Goal: Use online tool/utility: Utilize a website feature to perform a specific function

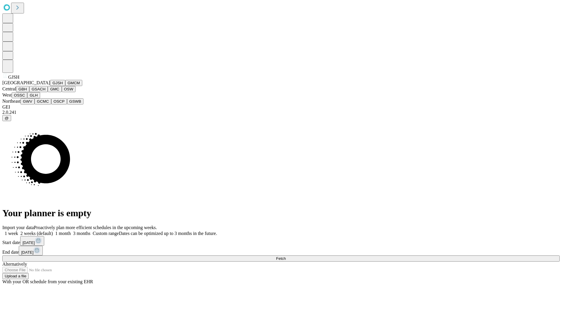
click at [50, 86] on button "GJSH" at bounding box center [57, 83] width 15 height 6
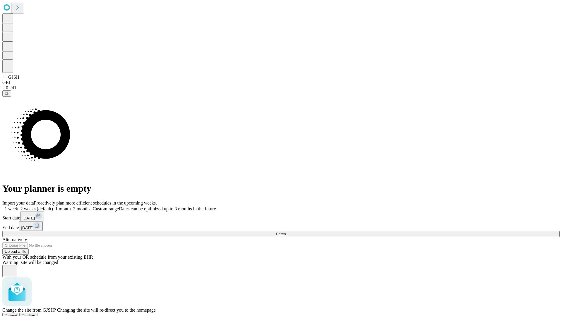
click at [35, 314] on span "Confirm" at bounding box center [29, 316] width 14 height 4
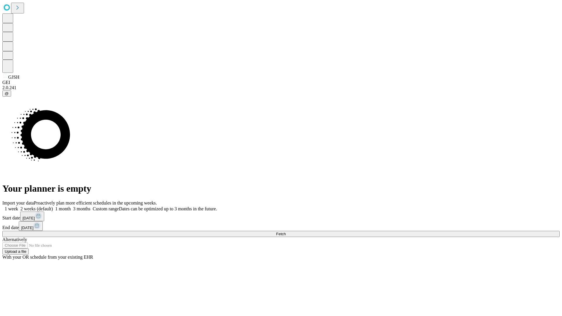
click at [53, 206] on label "2 weeks (default)" at bounding box center [35, 208] width 35 height 5
click at [286, 232] on span "Fetch" at bounding box center [281, 234] width 10 height 4
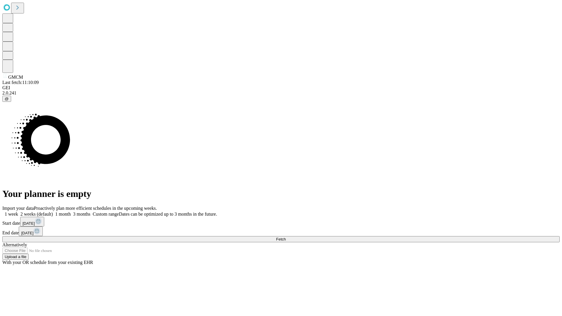
click at [53, 212] on label "2 weeks (default)" at bounding box center [35, 214] width 35 height 5
click at [286, 237] on span "Fetch" at bounding box center [281, 239] width 10 height 4
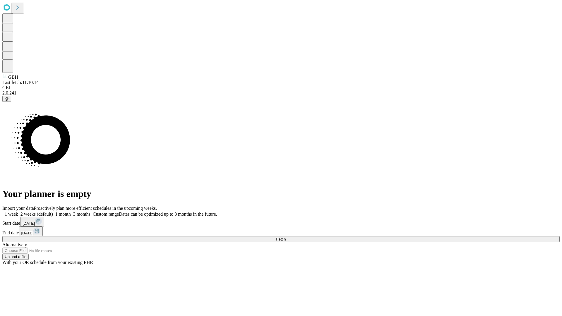
click at [53, 212] on label "2 weeks (default)" at bounding box center [35, 214] width 35 height 5
click at [286, 237] on span "Fetch" at bounding box center [281, 239] width 10 height 4
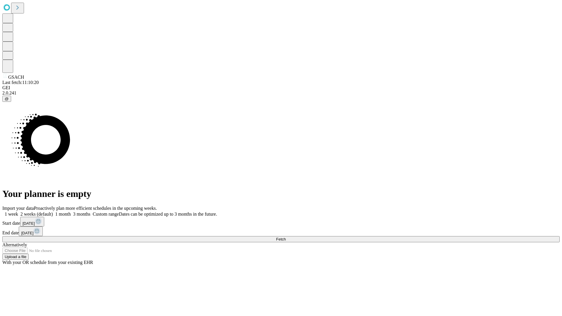
click at [53, 212] on label "2 weeks (default)" at bounding box center [35, 214] width 35 height 5
click at [286, 237] on span "Fetch" at bounding box center [281, 239] width 10 height 4
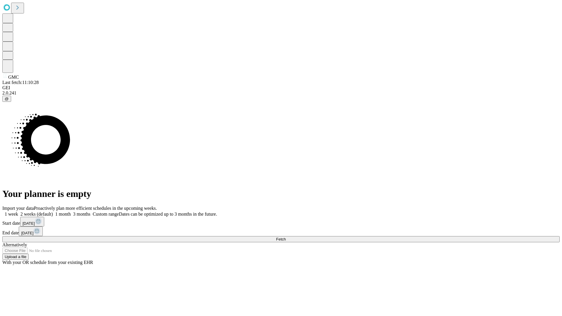
click at [53, 212] on label "2 weeks (default)" at bounding box center [35, 214] width 35 height 5
click at [286, 237] on span "Fetch" at bounding box center [281, 239] width 10 height 4
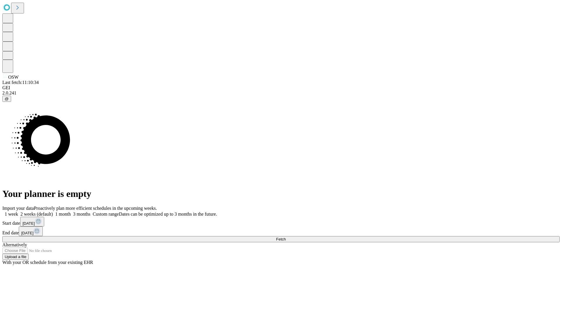
click at [53, 212] on label "2 weeks (default)" at bounding box center [35, 214] width 35 height 5
click at [286, 237] on span "Fetch" at bounding box center [281, 239] width 10 height 4
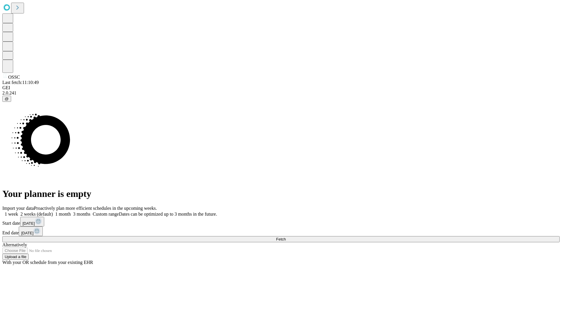
click at [53, 212] on label "2 weeks (default)" at bounding box center [35, 214] width 35 height 5
click at [286, 237] on span "Fetch" at bounding box center [281, 239] width 10 height 4
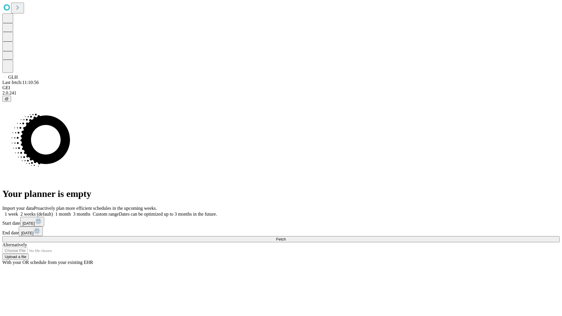
click at [53, 212] on label "2 weeks (default)" at bounding box center [35, 214] width 35 height 5
click at [286, 237] on span "Fetch" at bounding box center [281, 239] width 10 height 4
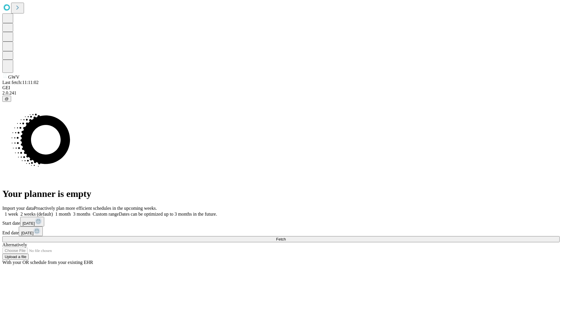
click at [53, 212] on label "2 weeks (default)" at bounding box center [35, 214] width 35 height 5
click at [286, 237] on span "Fetch" at bounding box center [281, 239] width 10 height 4
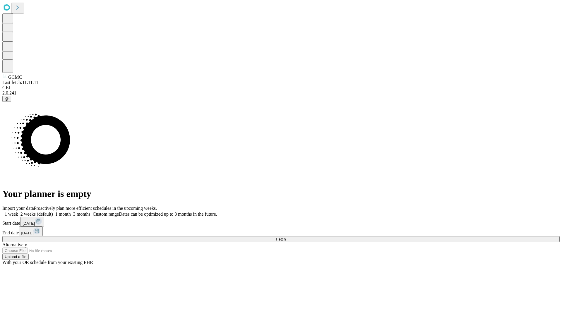
click at [53, 212] on label "2 weeks (default)" at bounding box center [35, 214] width 35 height 5
click at [286, 237] on span "Fetch" at bounding box center [281, 239] width 10 height 4
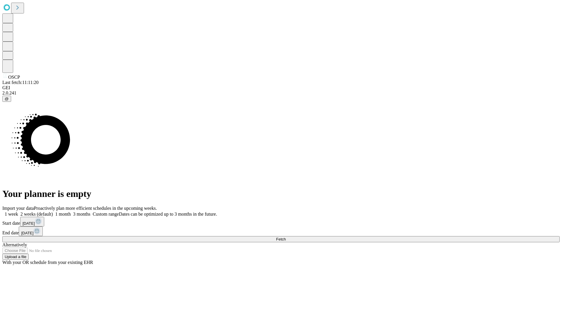
click at [53, 212] on label "2 weeks (default)" at bounding box center [35, 214] width 35 height 5
click at [286, 237] on span "Fetch" at bounding box center [281, 239] width 10 height 4
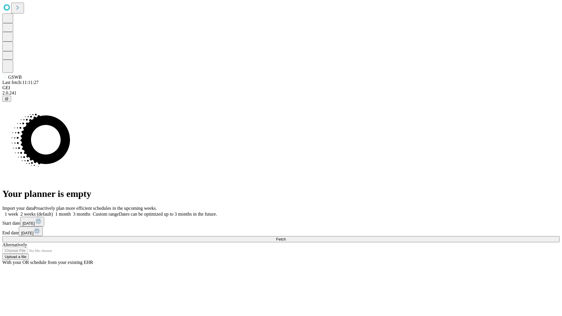
click at [53, 212] on label "2 weeks (default)" at bounding box center [35, 214] width 35 height 5
click at [286, 237] on span "Fetch" at bounding box center [281, 239] width 10 height 4
